Goal: Task Accomplishment & Management: Use online tool/utility

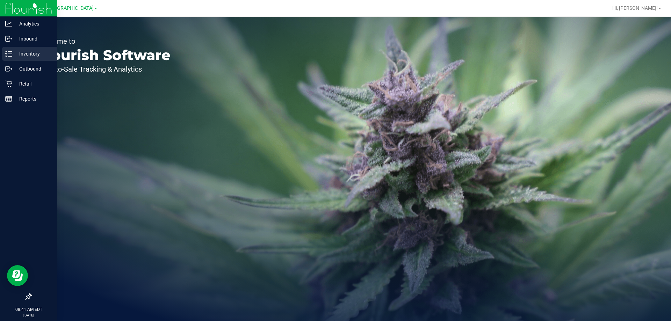
click at [5, 52] on icon at bounding box center [8, 53] width 7 height 7
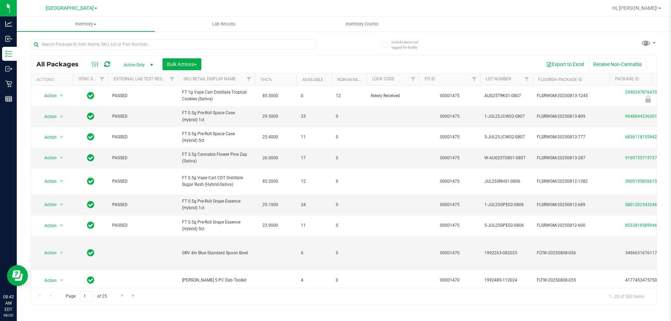
click at [343, 34] on div at bounding box center [187, 44] width 313 height 22
click at [350, 27] on span "Inventory Counts" at bounding box center [362, 24] width 52 height 6
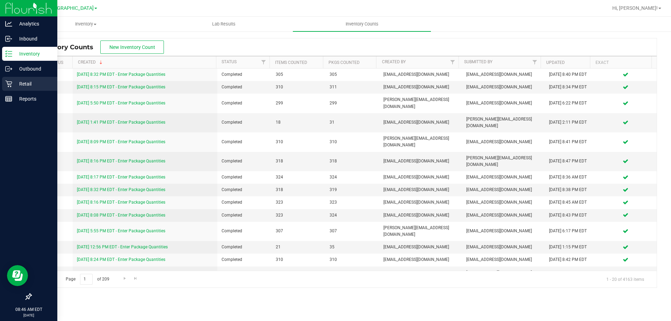
click at [13, 85] on p "Retail" at bounding box center [33, 84] width 42 height 8
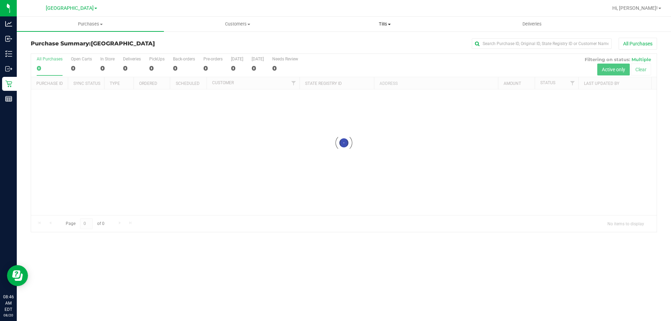
click at [370, 29] on uib-tab-heading "Tills Manage tills Reconcile e-payments" at bounding box center [385, 24] width 147 height 14
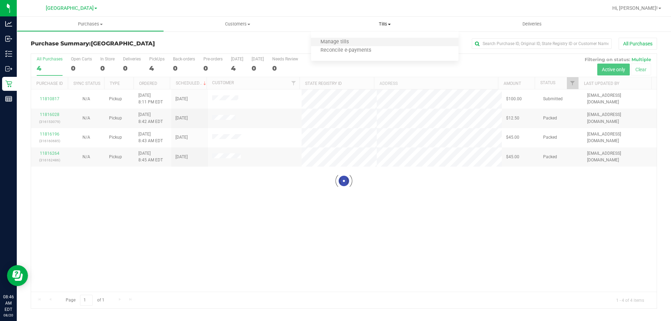
click at [363, 41] on li "Manage tills" at bounding box center [384, 42] width 147 height 8
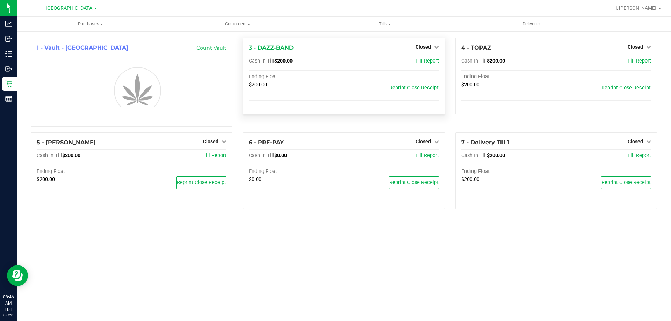
click at [440, 49] on div "3 - DAZZ-BAND Closed Open Till Cash In Till $200.00 Till Report Ending Float $2…" at bounding box center [344, 76] width 202 height 77
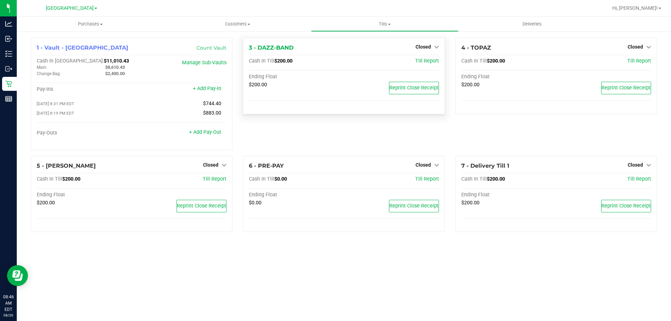
click at [433, 50] on div "Closed" at bounding box center [427, 47] width 23 height 8
click at [629, 48] on span "Closed" at bounding box center [635, 47] width 15 height 6
click at [639, 65] on div "Open Till" at bounding box center [635, 61] width 52 height 9
click at [641, 63] on link "Open Till" at bounding box center [635, 62] width 19 height 6
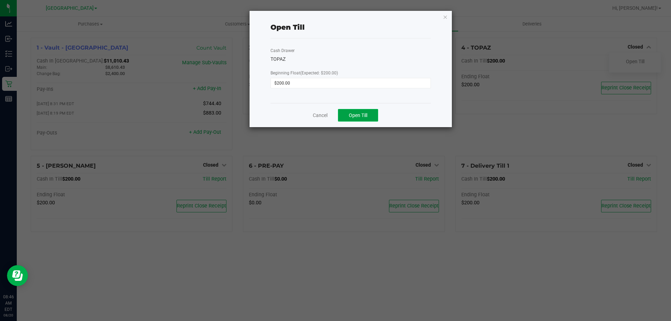
click at [362, 113] on span "Open Till" at bounding box center [358, 116] width 19 height 6
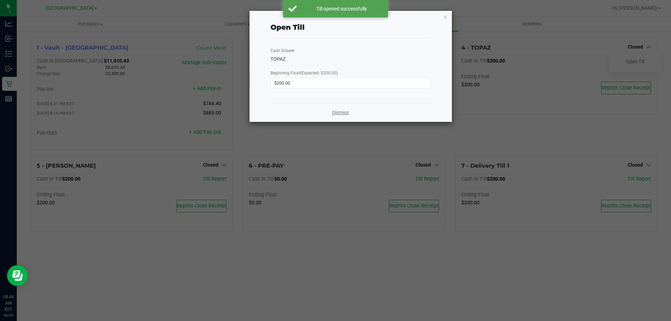
click at [337, 112] on link "Dismiss" at bounding box center [340, 112] width 17 height 7
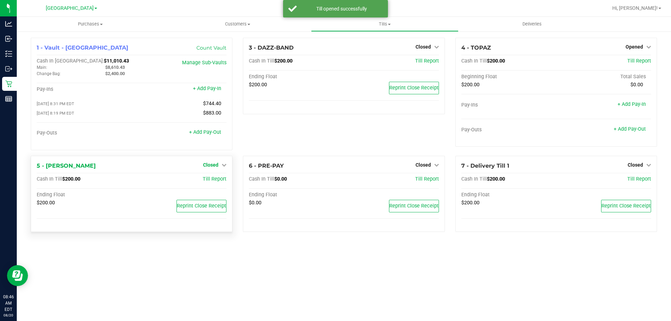
click at [219, 165] on link "Closed" at bounding box center [214, 165] width 23 height 6
click at [219, 179] on link "Open Till" at bounding box center [210, 180] width 19 height 6
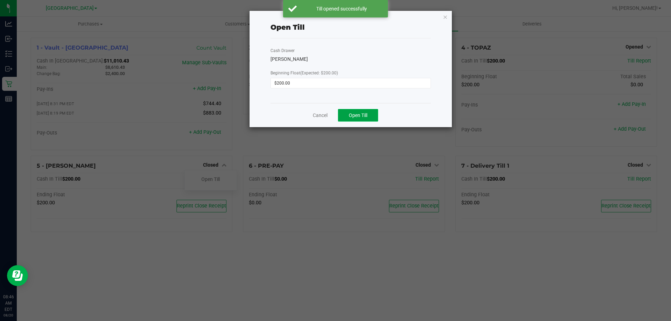
click at [369, 121] on button "Open Till" at bounding box center [358, 115] width 40 height 13
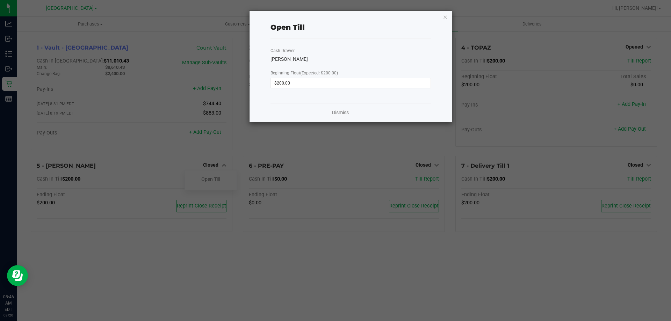
click at [336, 106] on div "Dismiss" at bounding box center [351, 112] width 160 height 19
click at [337, 112] on link "Dismiss" at bounding box center [340, 112] width 17 height 7
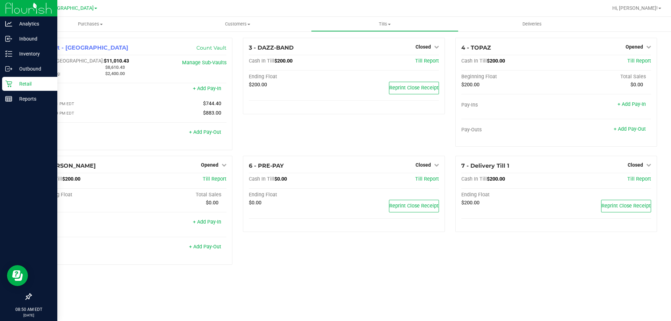
click at [13, 81] on p "Retail" at bounding box center [33, 84] width 42 height 8
